Goal: Information Seeking & Learning: Learn about a topic

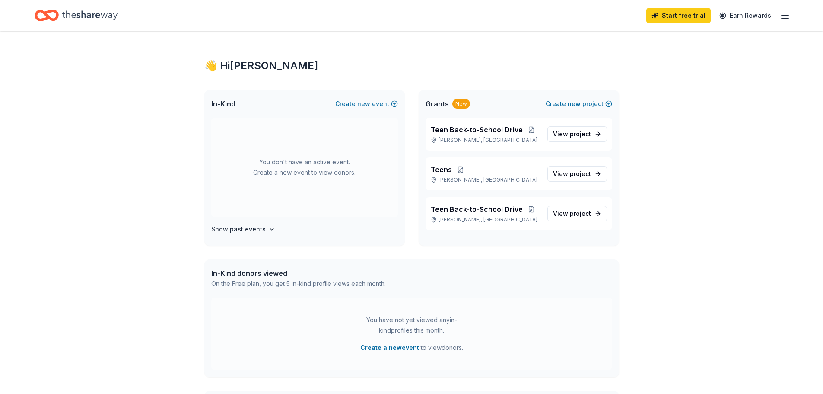
click at [789, 13] on line "button" at bounding box center [785, 13] width 7 height 0
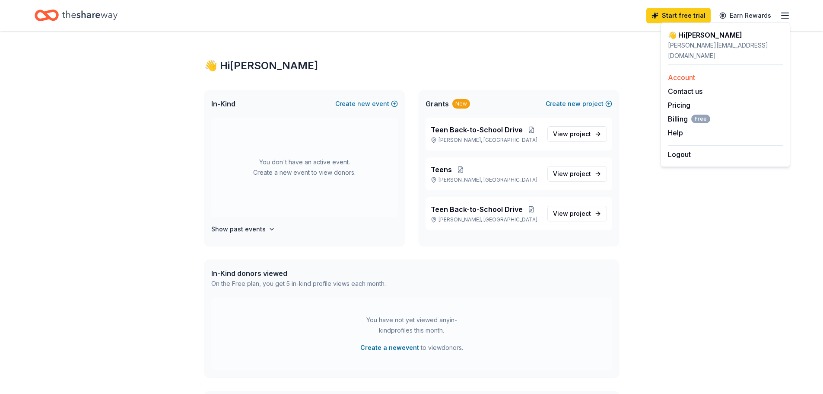
click at [700, 72] on div "Account" at bounding box center [725, 77] width 115 height 10
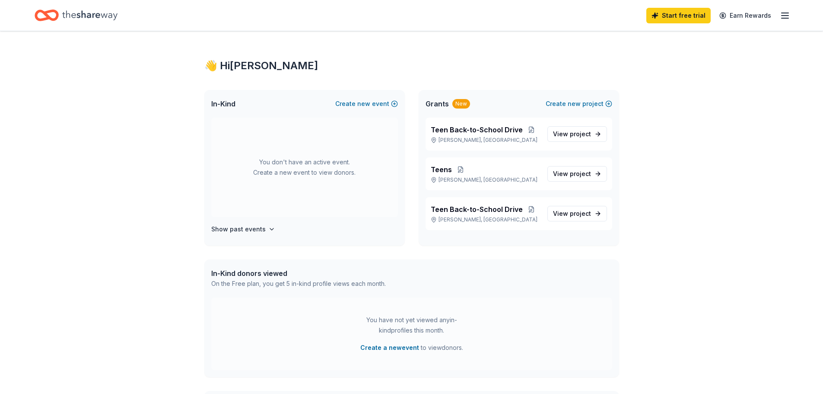
click at [75, 21] on icon "Home" at bounding box center [89, 15] width 55 height 18
click at [94, 11] on icon "Home" at bounding box center [89, 15] width 55 height 18
click at [784, 16] on line "button" at bounding box center [785, 16] width 7 height 0
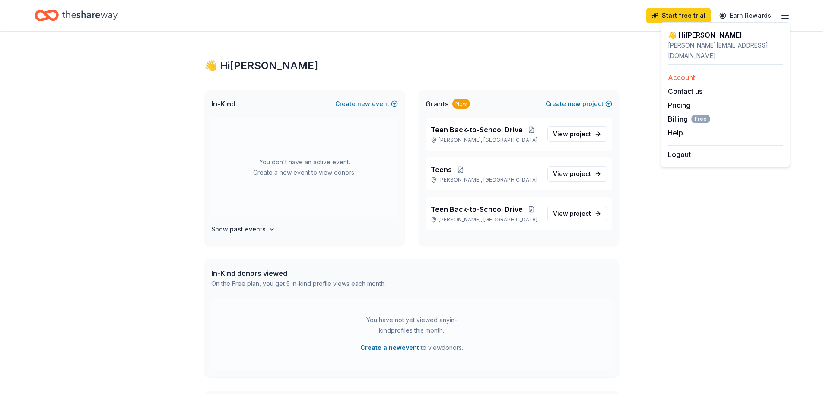
click at [679, 73] on link "Account" at bounding box center [681, 77] width 27 height 9
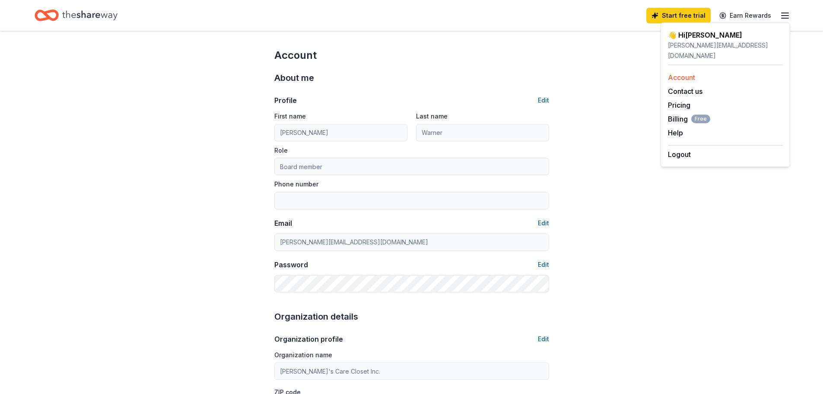
click at [676, 73] on link "Account" at bounding box center [681, 77] width 27 height 9
click at [686, 42] on div "kristin@emilyscarecloset.org" at bounding box center [725, 50] width 115 height 21
click at [763, 11] on link "Earn Rewards" at bounding box center [745, 16] width 62 height 16
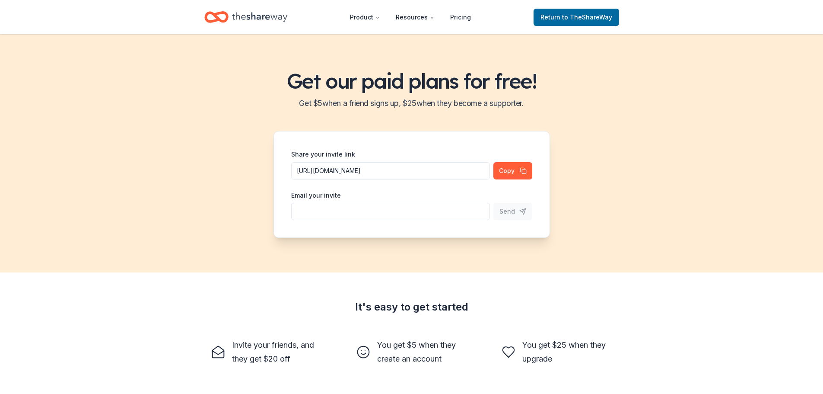
click at [780, 13] on header "Product Resources Pricing Return to TheShareWay" at bounding box center [411, 17] width 823 height 34
click at [581, 20] on span "to TheShareWay" at bounding box center [587, 16] width 50 height 7
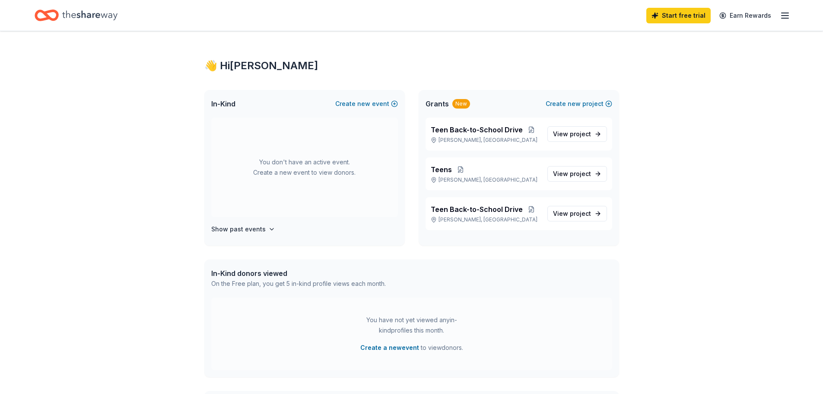
click at [784, 16] on line "button" at bounding box center [785, 16] width 7 height 0
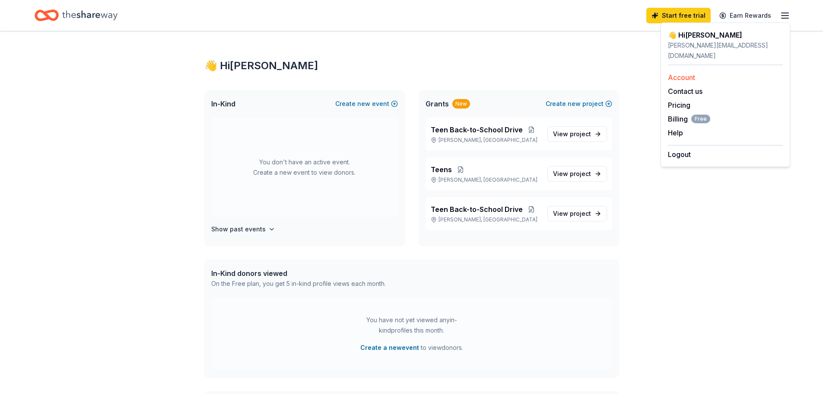
click at [691, 73] on link "Account" at bounding box center [681, 77] width 27 height 9
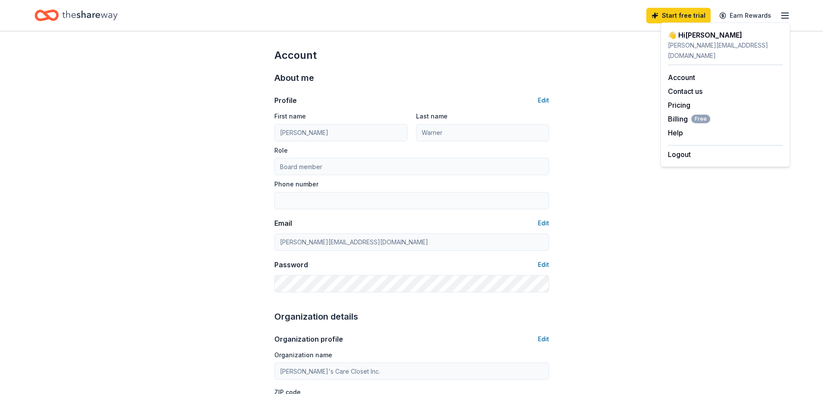
click at [84, 21] on icon "Home" at bounding box center [89, 15] width 55 height 18
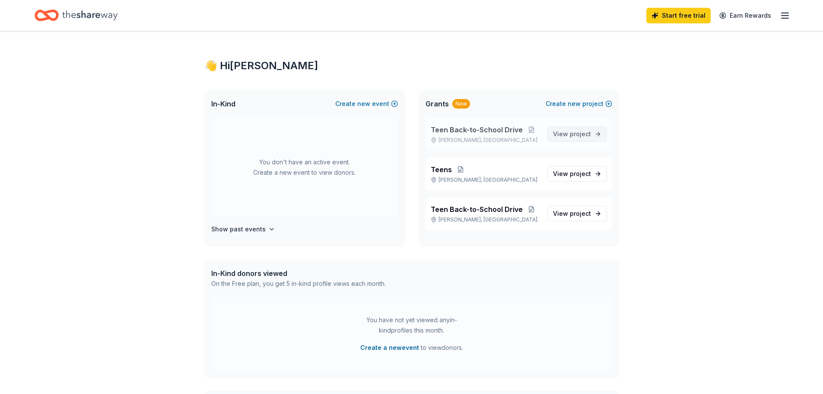
click at [561, 131] on span "View project" at bounding box center [572, 134] width 38 height 10
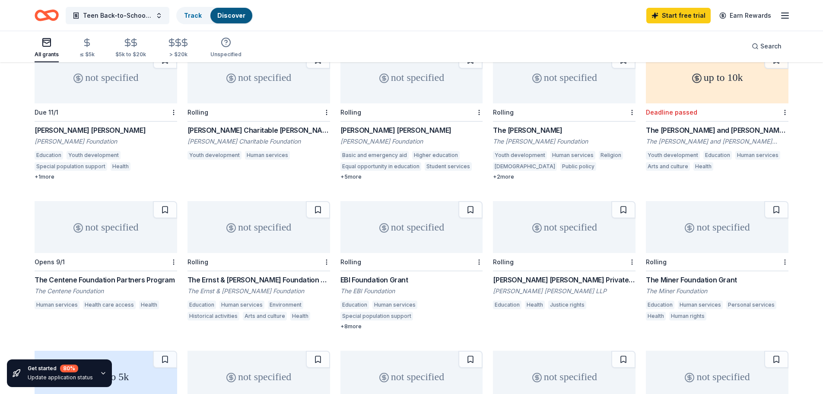
scroll to position [86, 0]
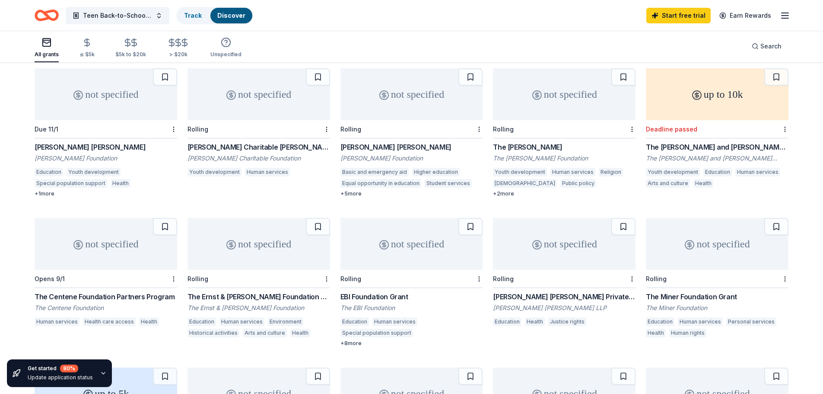
click at [458, 190] on div "+ 5 more" at bounding box center [412, 193] width 143 height 7
click at [316, 77] on div "not specified" at bounding box center [259, 94] width 143 height 52
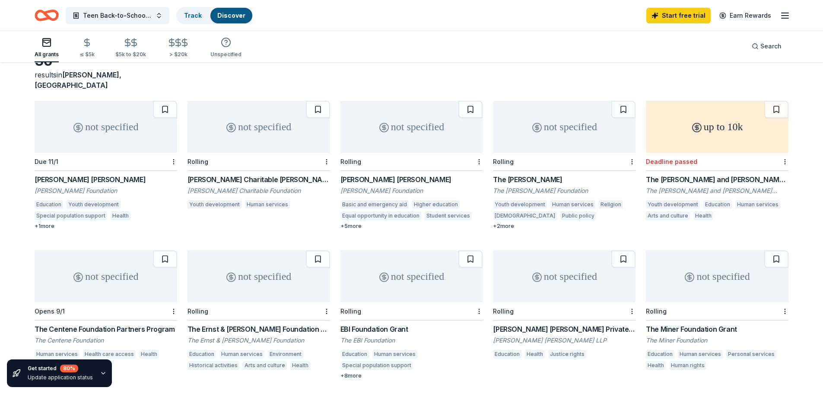
scroll to position [0, 0]
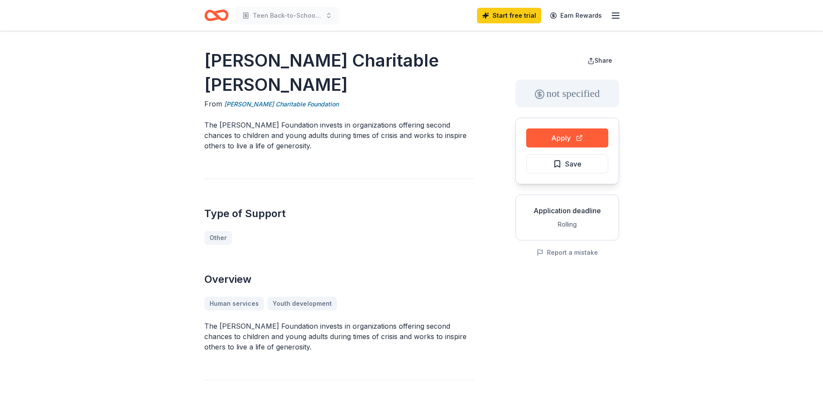
click at [613, 16] on line "button" at bounding box center [615, 16] width 7 height 0
